Goal: Transaction & Acquisition: Purchase product/service

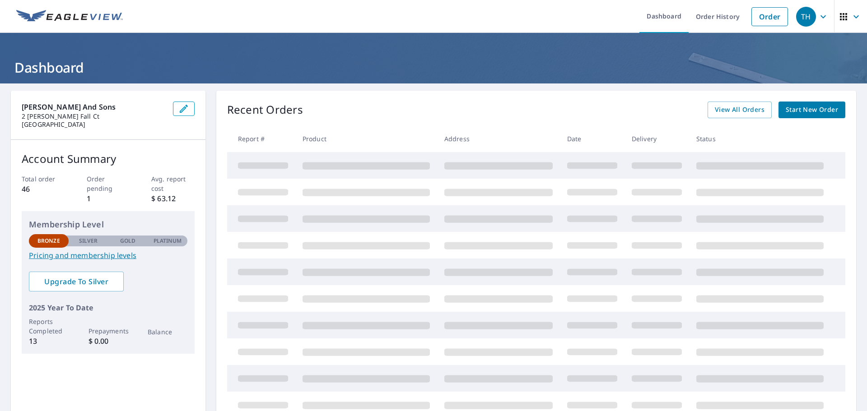
click at [786, 104] on link "Start New Order" at bounding box center [812, 110] width 67 height 17
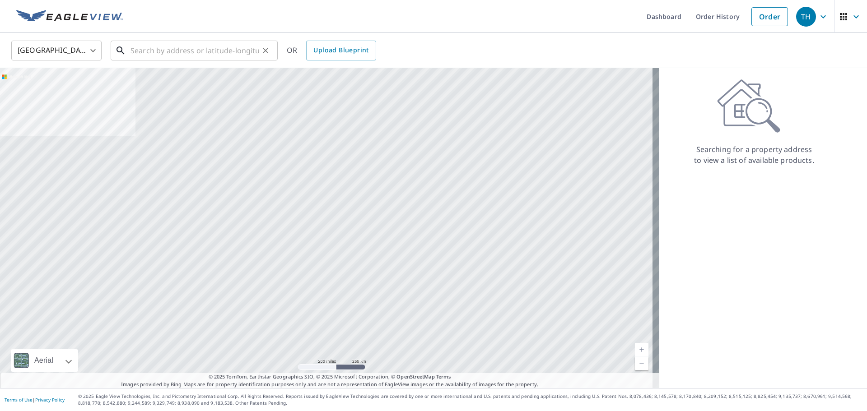
click at [167, 57] on input "text" at bounding box center [195, 50] width 129 height 25
paste input "8900 Oneida Ln., [GEOGRAPHIC_DATA];.MD;.20817"
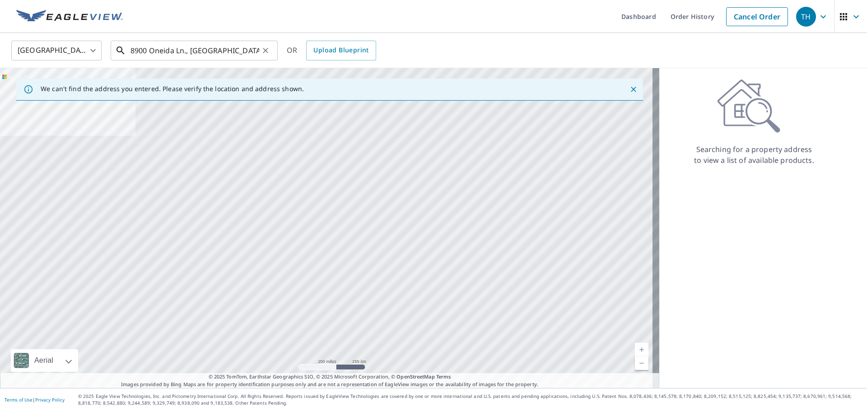
click at [186, 55] on input "8900 Oneida Ln., [GEOGRAPHIC_DATA];.MD;.20817" at bounding box center [195, 50] width 129 height 25
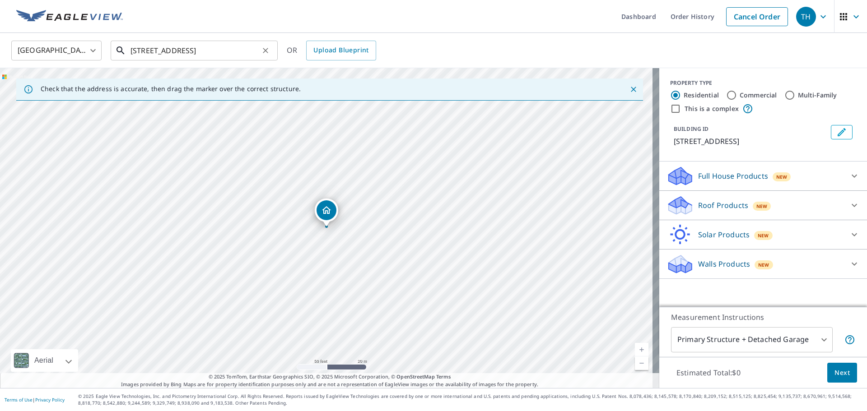
click at [223, 51] on input "[STREET_ADDRESS]" at bounding box center [195, 50] width 129 height 25
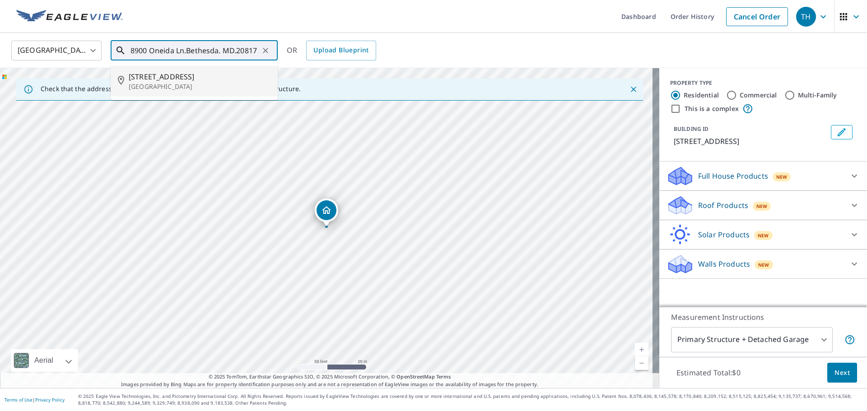
click at [201, 74] on span "[STREET_ADDRESS]" at bounding box center [200, 76] width 142 height 11
type input "[STREET_ADDRESS]"
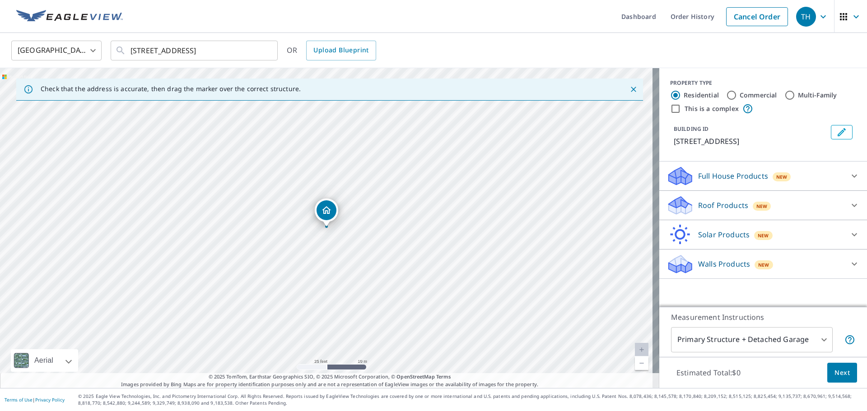
drag, startPoint x: 381, startPoint y: 294, endPoint x: 417, endPoint y: 260, distance: 49.8
click at [417, 260] on div "[STREET_ADDRESS]" at bounding box center [329, 228] width 659 height 320
click at [849, 208] on icon at bounding box center [854, 205] width 11 height 11
click at [674, 235] on div "Premium $32.75 - $87" at bounding box center [763, 229] width 193 height 26
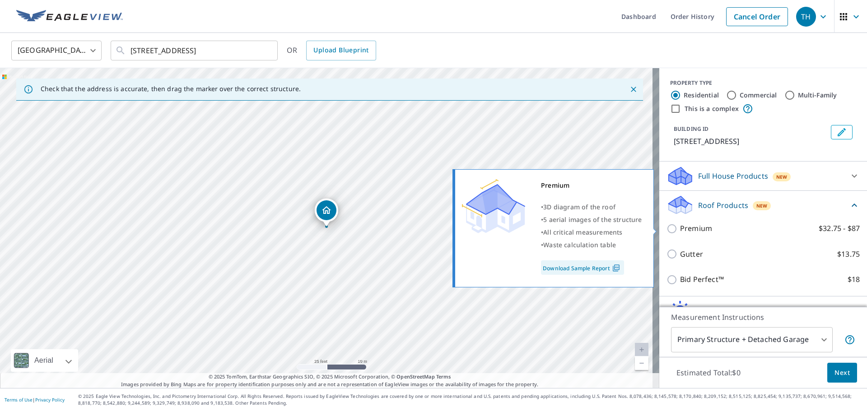
click at [668, 230] on input "Premium $32.75 - $87" at bounding box center [674, 229] width 14 height 11
checkbox input "true"
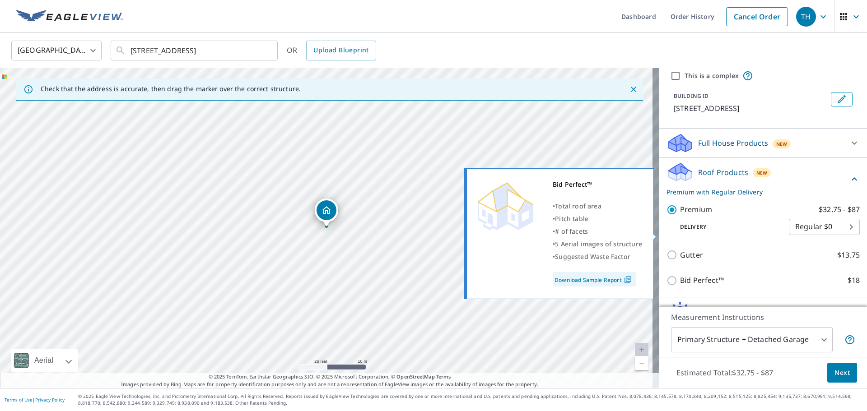
scroll to position [82, 0]
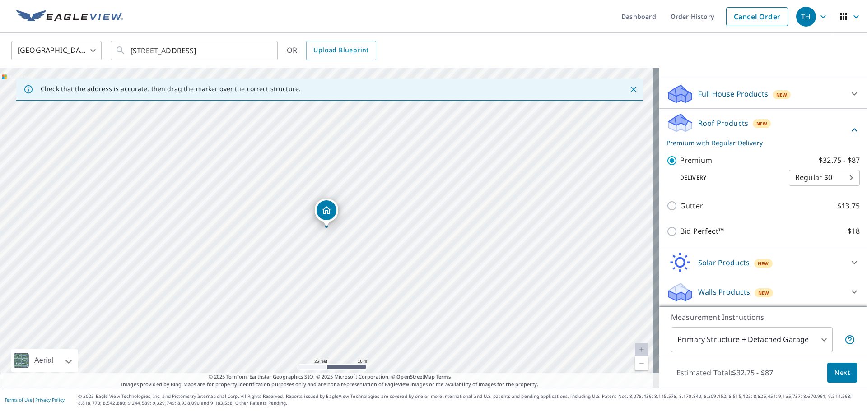
click at [798, 338] on body "TH TH Dashboard Order History Cancel Order TH [GEOGRAPHIC_DATA] [GEOGRAPHIC_DAT…" at bounding box center [433, 205] width 867 height 411
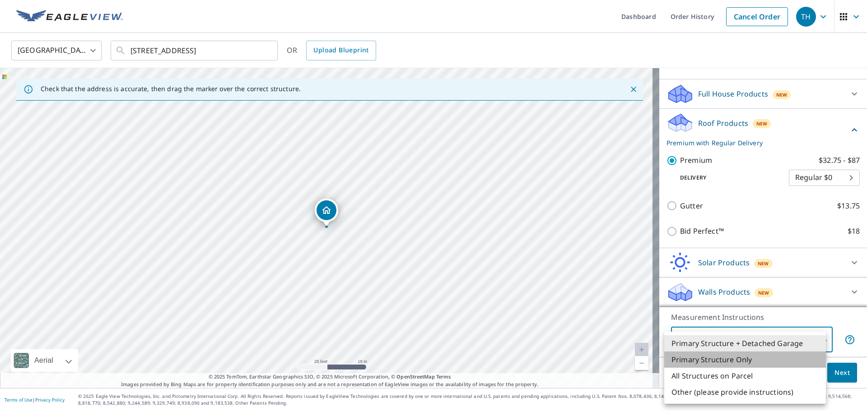
click at [757, 361] on li "Primary Structure Only" at bounding box center [745, 360] width 162 height 16
type input "2"
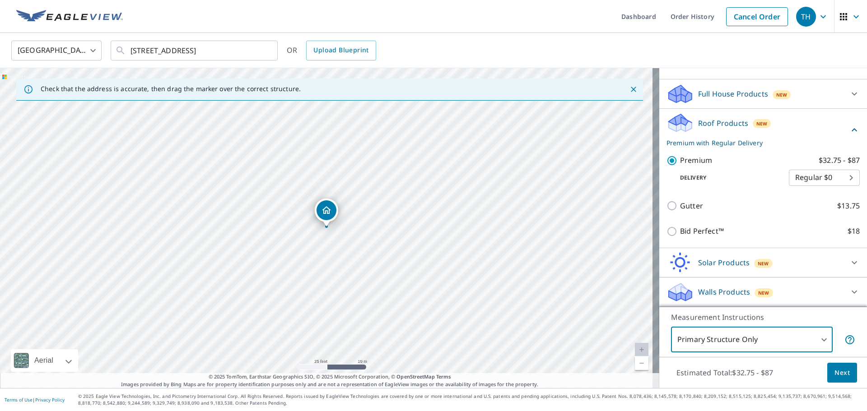
click at [844, 369] on button "Next" at bounding box center [842, 373] width 30 height 20
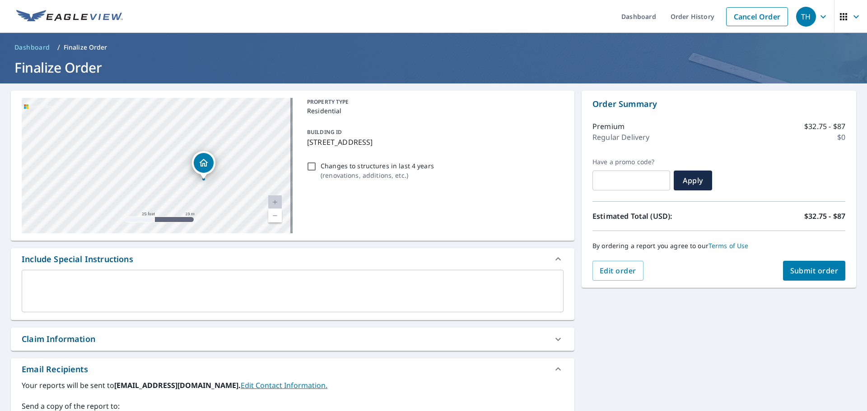
drag, startPoint x: 248, startPoint y: 154, endPoint x: 234, endPoint y: 207, distance: 54.3
click at [234, 207] on div "[STREET_ADDRESS]" at bounding box center [157, 165] width 271 height 135
click at [798, 267] on span "Submit order" at bounding box center [814, 271] width 48 height 10
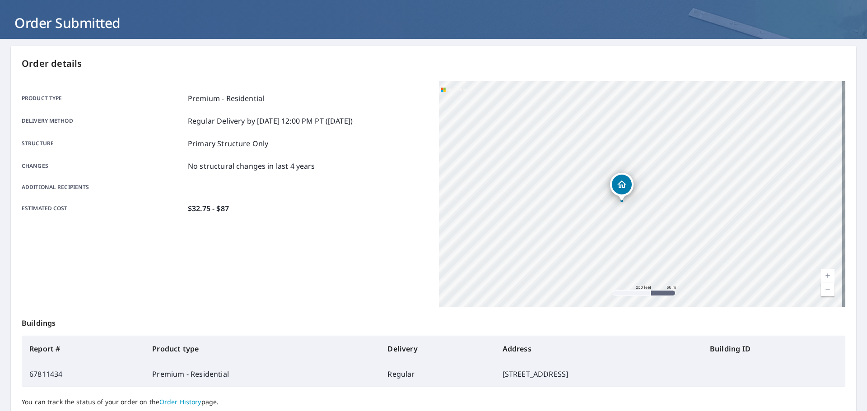
scroll to position [120, 0]
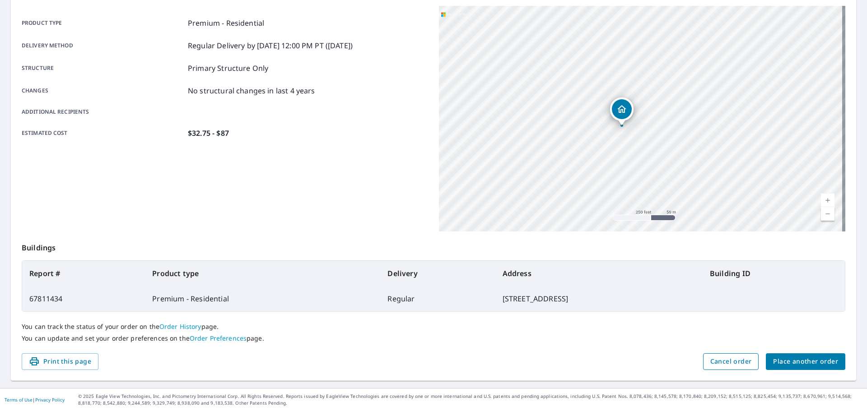
click at [715, 358] on span "Cancel order" at bounding box center [731, 361] width 42 height 11
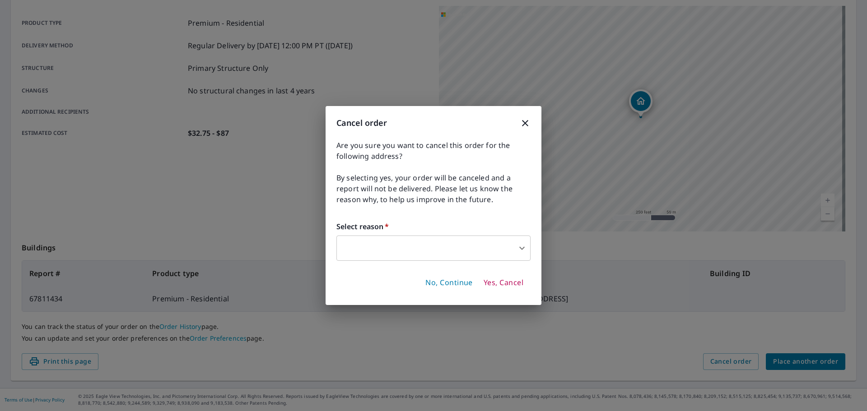
click at [510, 282] on span "Yes, Cancel" at bounding box center [504, 283] width 40 height 10
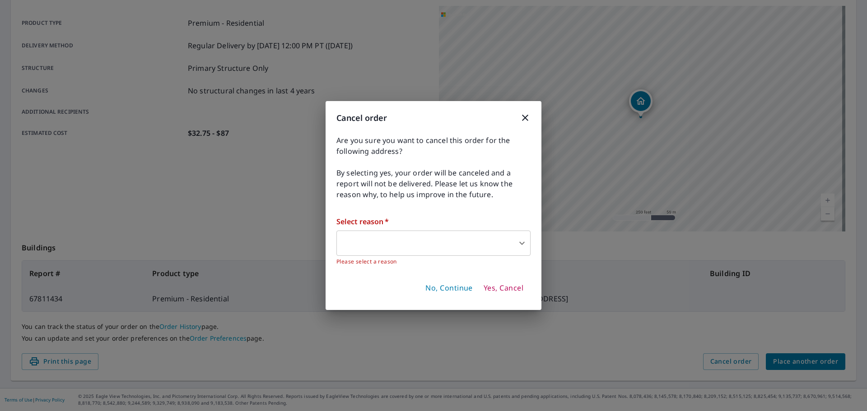
click at [472, 249] on body "TH TH Dashboard Order History Order TH Order Submitted Order details Product ty…" at bounding box center [433, 205] width 867 height 411
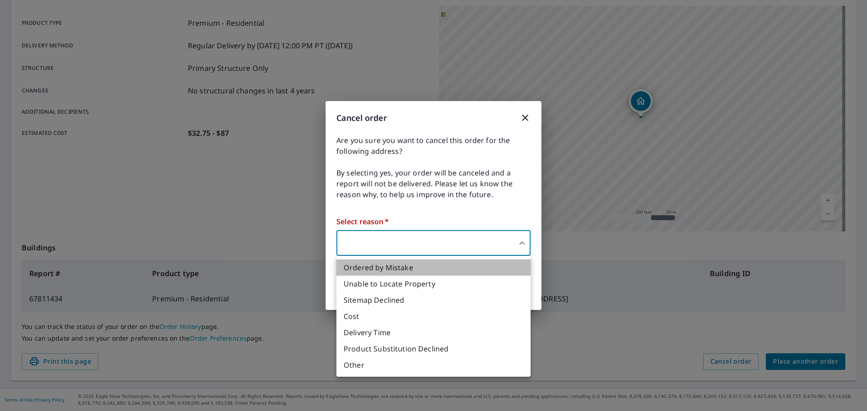
click at [413, 268] on li "Ordered by Mistake" at bounding box center [433, 268] width 194 height 16
type input "30"
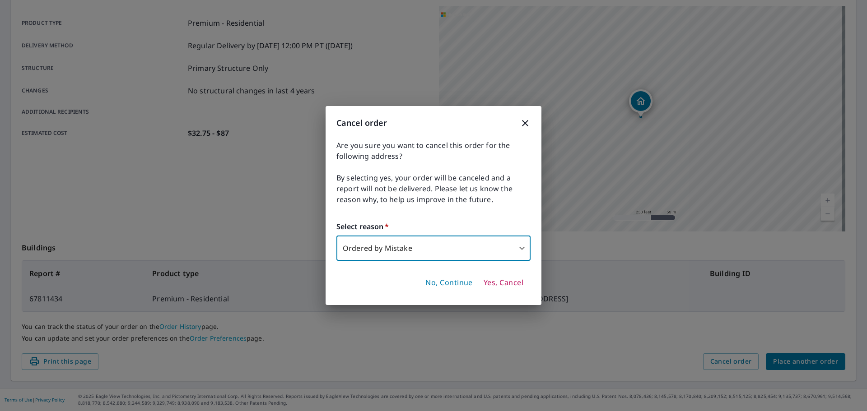
click at [504, 285] on span "Yes, Cancel" at bounding box center [504, 283] width 40 height 10
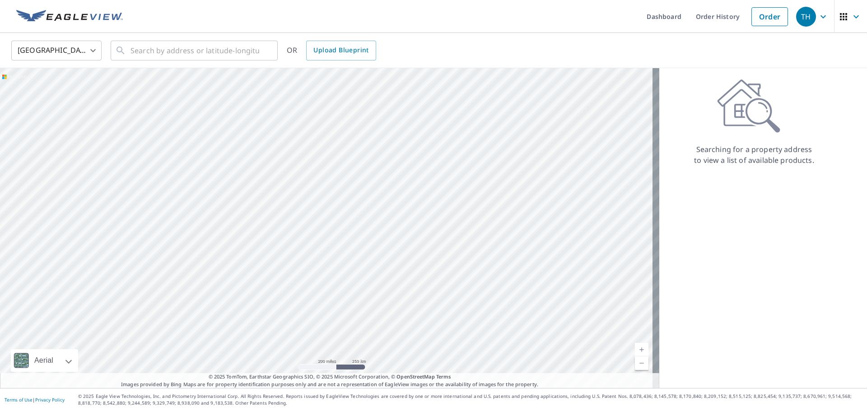
click at [818, 12] on icon "button" at bounding box center [823, 16] width 11 height 11
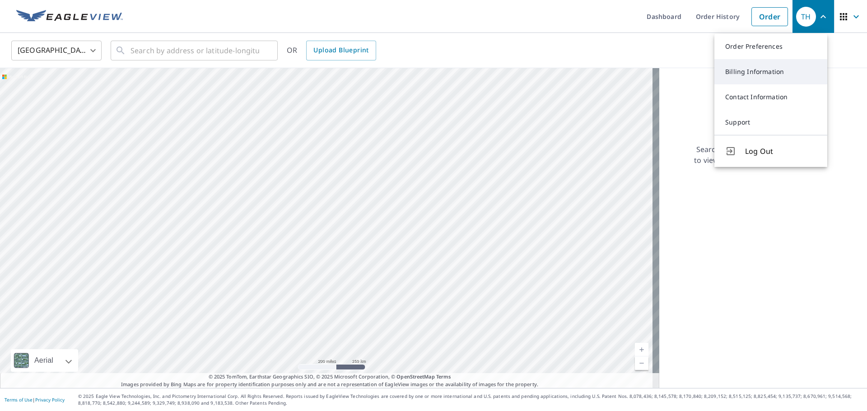
click at [758, 74] on link "Billing Information" at bounding box center [771, 71] width 113 height 25
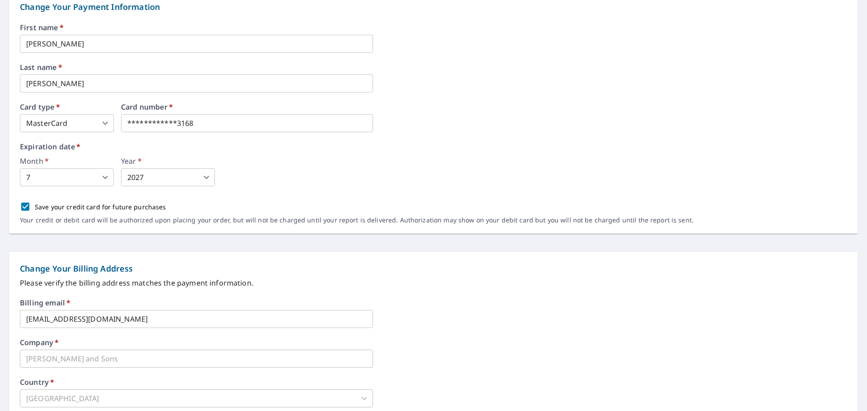
scroll to position [75, 0]
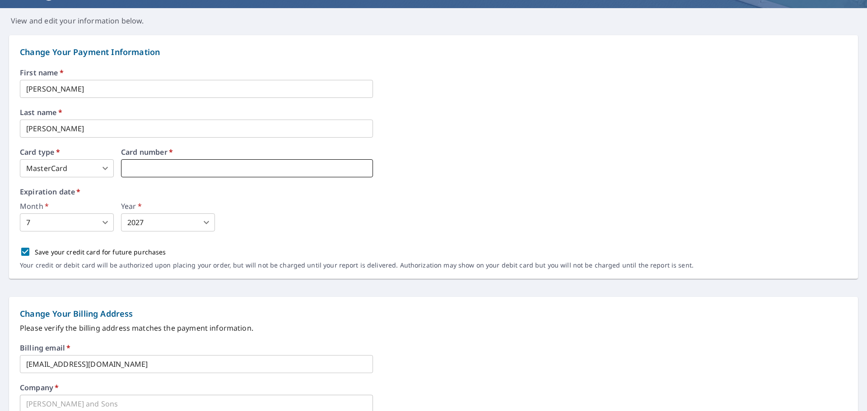
type input "4"
click at [79, 87] on input "[PERSON_NAME]" at bounding box center [196, 89] width 353 height 18
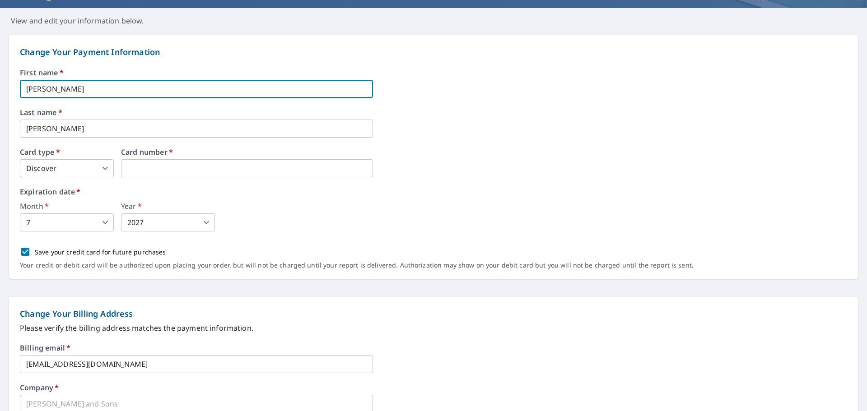
click at [78, 87] on input "[PERSON_NAME]" at bounding box center [196, 89] width 353 height 18
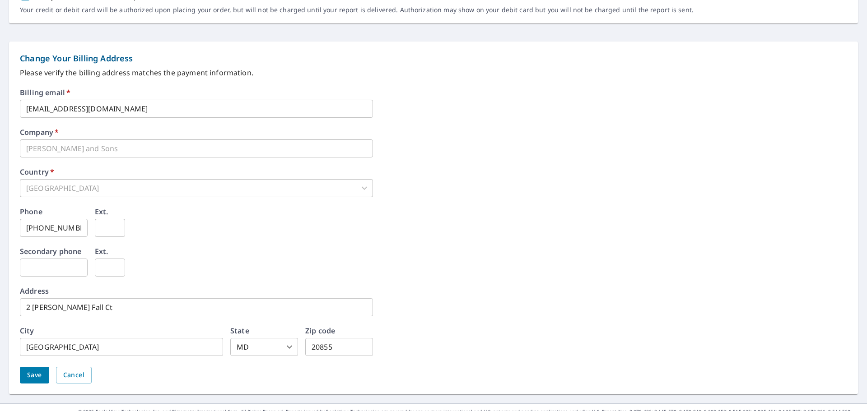
scroll to position [346, 0]
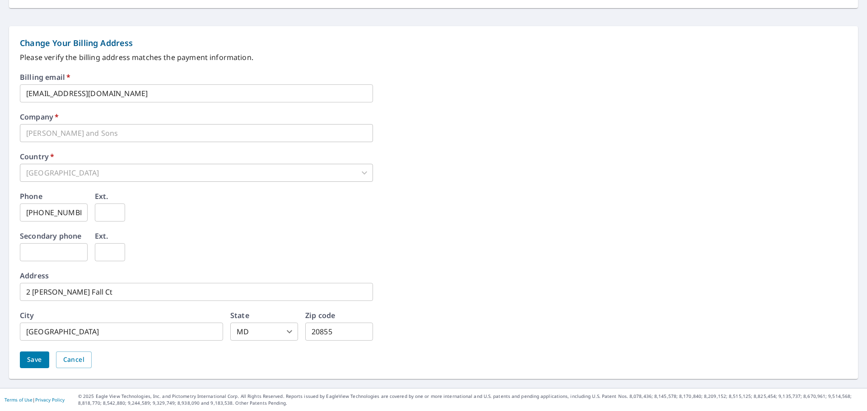
type input "Capri"
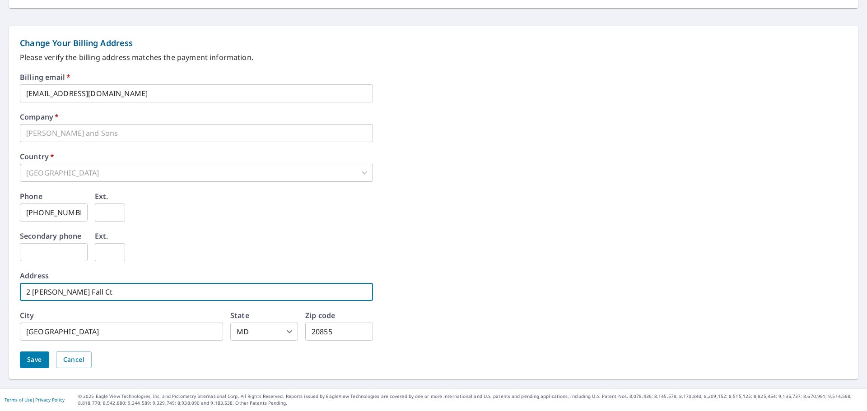
click at [93, 290] on input "2 [PERSON_NAME] Fall Ct" at bounding box center [196, 292] width 353 height 18
type input "112 [PERSON_NAME]"
click at [72, 331] on input "[GEOGRAPHIC_DATA]" at bounding box center [121, 332] width 203 height 18
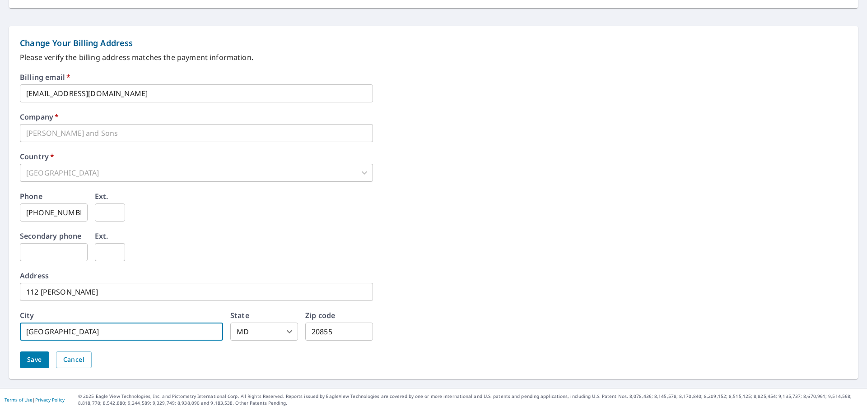
click at [72, 331] on input "[GEOGRAPHIC_DATA]" at bounding box center [121, 332] width 203 height 18
type input "[GEOGRAPHIC_DATA]"
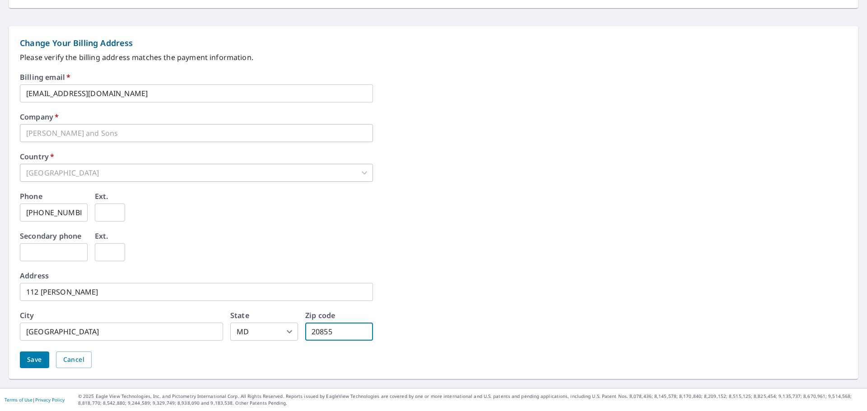
click at [344, 329] on input "20855" at bounding box center [339, 332] width 68 height 18
type input "21811"
click at [22, 359] on button "Save" at bounding box center [34, 360] width 29 height 17
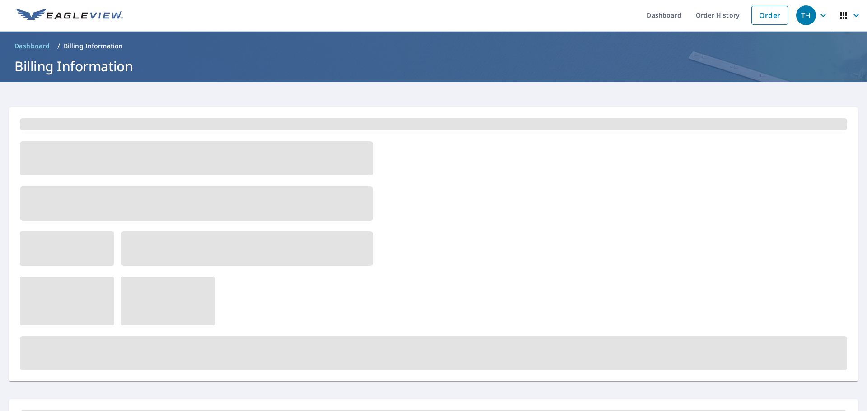
scroll to position [0, 0]
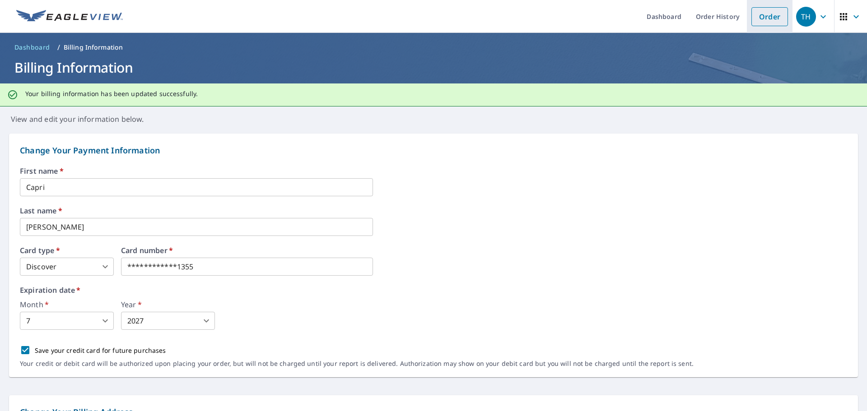
click at [758, 16] on link "Order" at bounding box center [770, 16] width 37 height 19
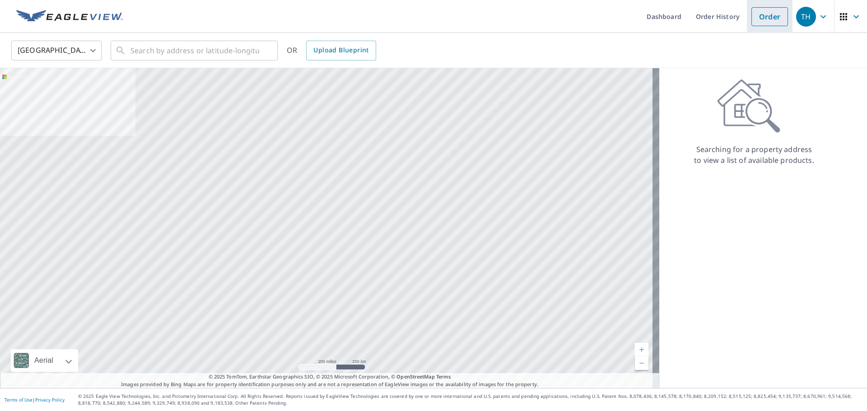
click at [758, 15] on link "Order" at bounding box center [770, 16] width 37 height 19
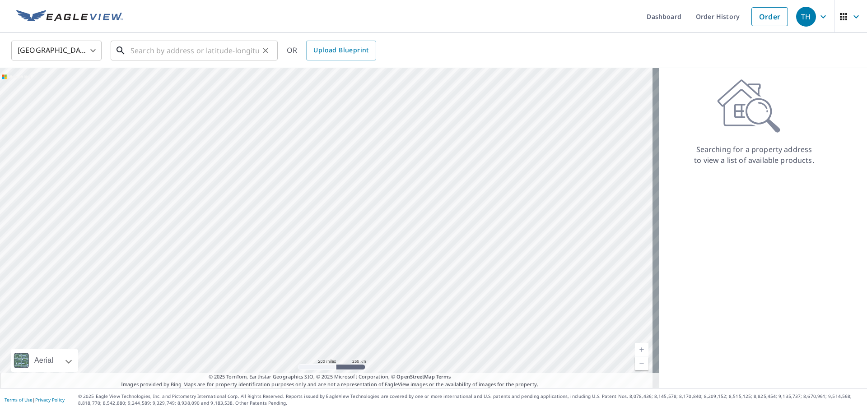
click at [181, 46] on input "text" at bounding box center [195, 50] width 129 height 25
paste input "8900 Oneida Ln., [GEOGRAPHIC_DATA];.MD;.20817"
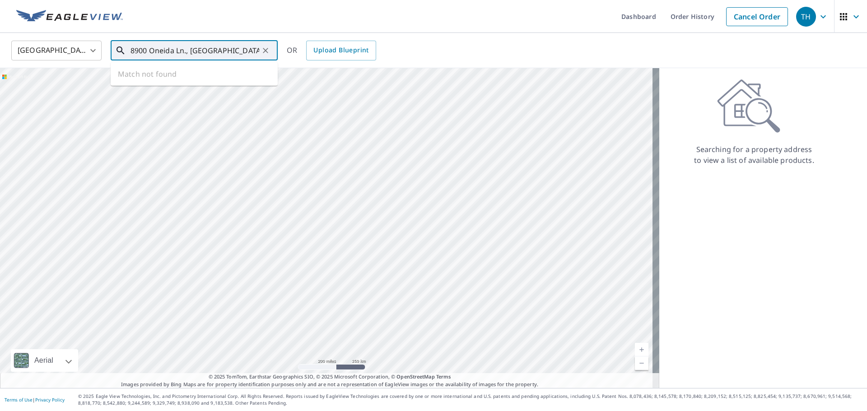
scroll to position [0, 5]
click at [183, 52] on input "8900 Oneida Ln., [GEOGRAPHIC_DATA];.MD;.20817" at bounding box center [195, 50] width 129 height 25
click at [219, 52] on input "[STREET_ADDRESS] [GEOGRAPHIC_DATA];.MD;.20817" at bounding box center [195, 50] width 129 height 25
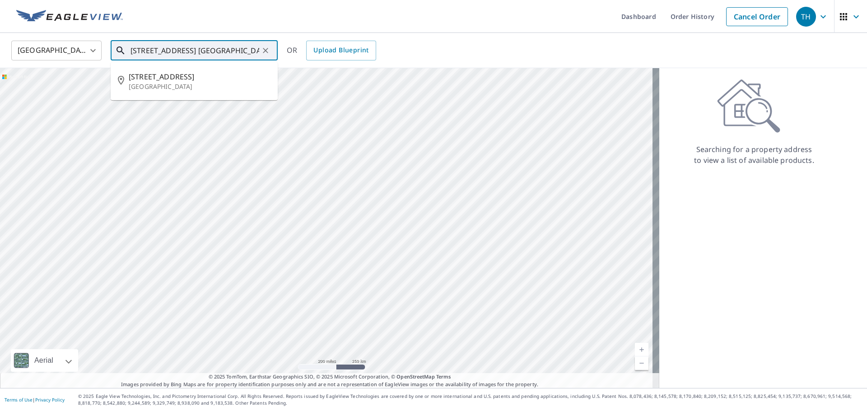
type input "[STREET_ADDRESS] [GEOGRAPHIC_DATA], MD, 20817"
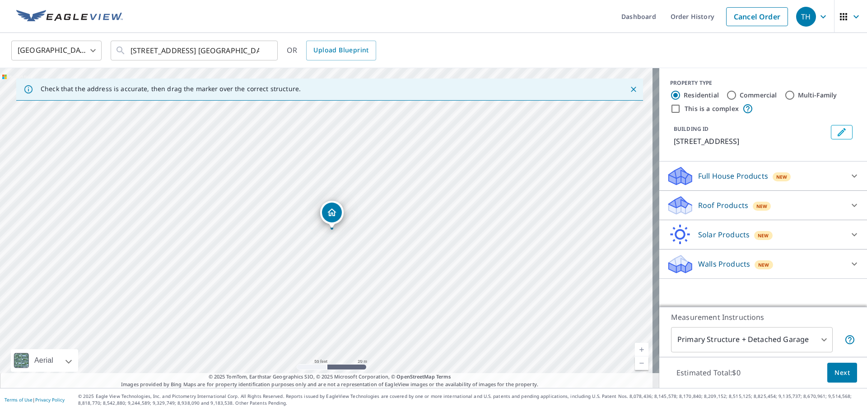
click at [774, 337] on body "TH TH Dashboard Order History Cancel Order TH [GEOGRAPHIC_DATA] [GEOGRAPHIC_DAT…" at bounding box center [433, 205] width 867 height 411
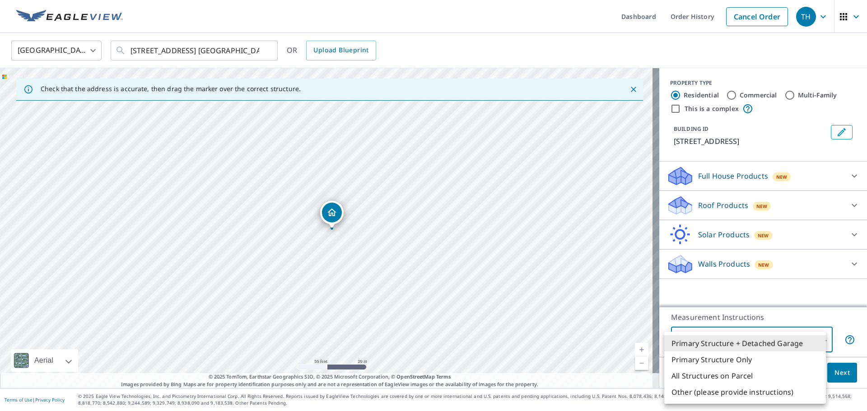
click at [747, 360] on li "Primary Structure Only" at bounding box center [745, 360] width 162 height 16
type input "2"
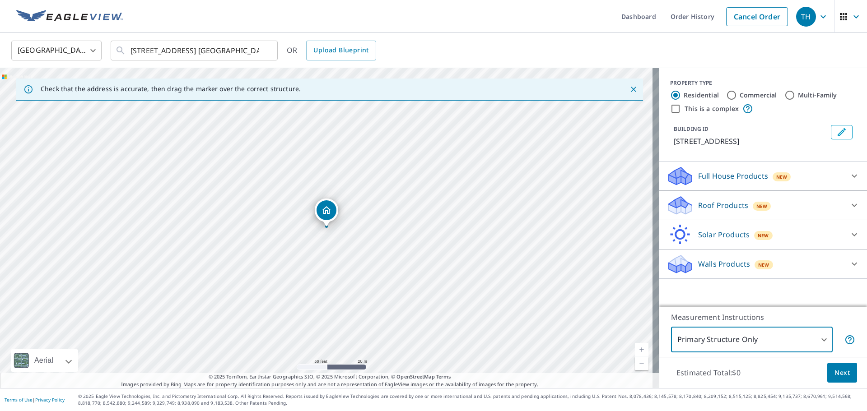
click at [800, 205] on div "Roof Products New" at bounding box center [755, 205] width 177 height 21
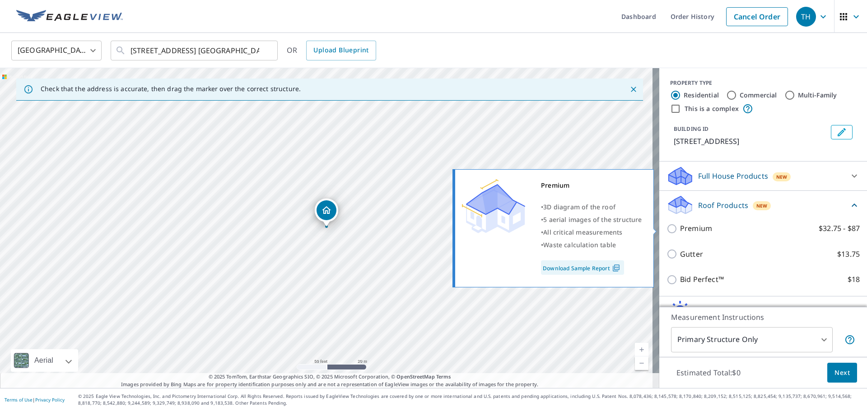
click at [717, 229] on label "Premium $32.75 - $87" at bounding box center [770, 228] width 180 height 11
click at [680, 229] on input "Premium $32.75 - $87" at bounding box center [674, 229] width 14 height 11
checkbox input "true"
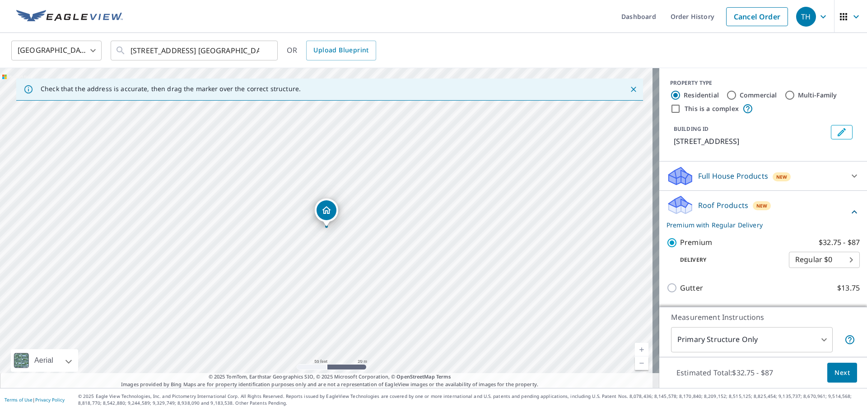
click at [837, 378] on span "Next" at bounding box center [842, 373] width 15 height 11
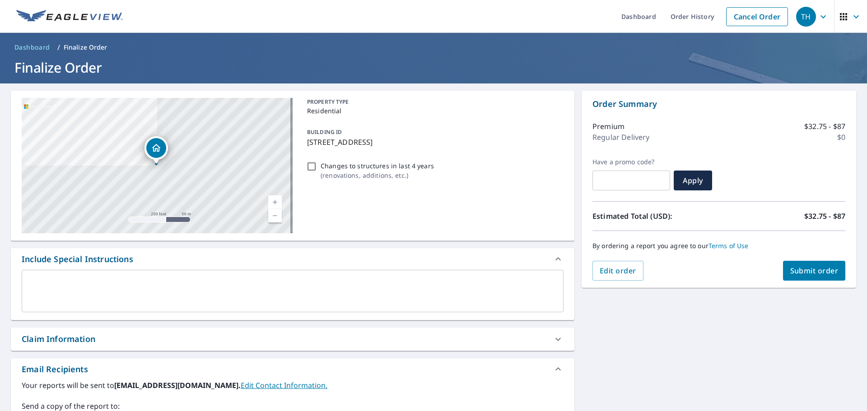
click at [810, 270] on span "Submit order" at bounding box center [814, 271] width 48 height 10
